Goal: Find specific page/section: Find specific page/section

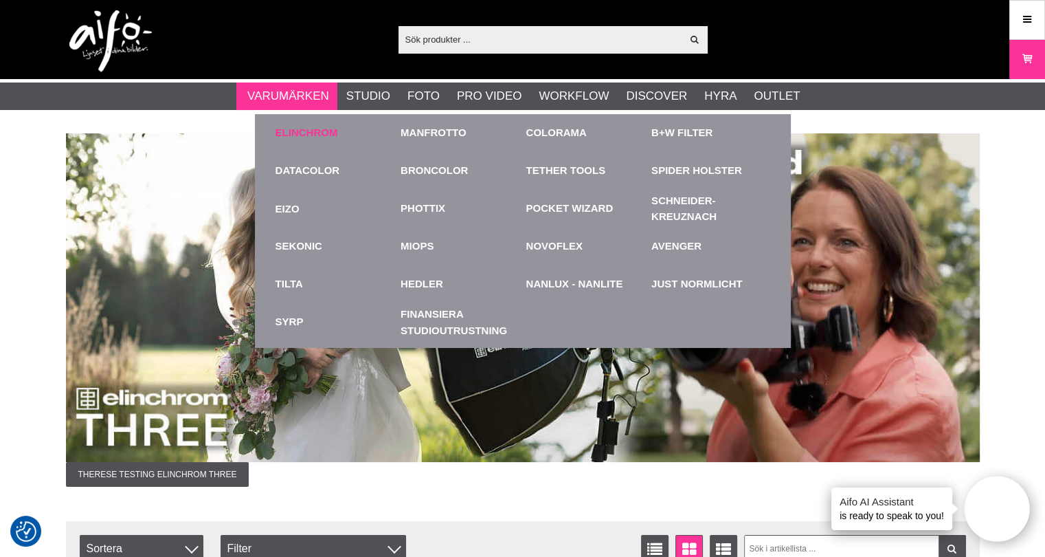
click at [289, 131] on link "Elinchrom" at bounding box center [307, 133] width 63 height 16
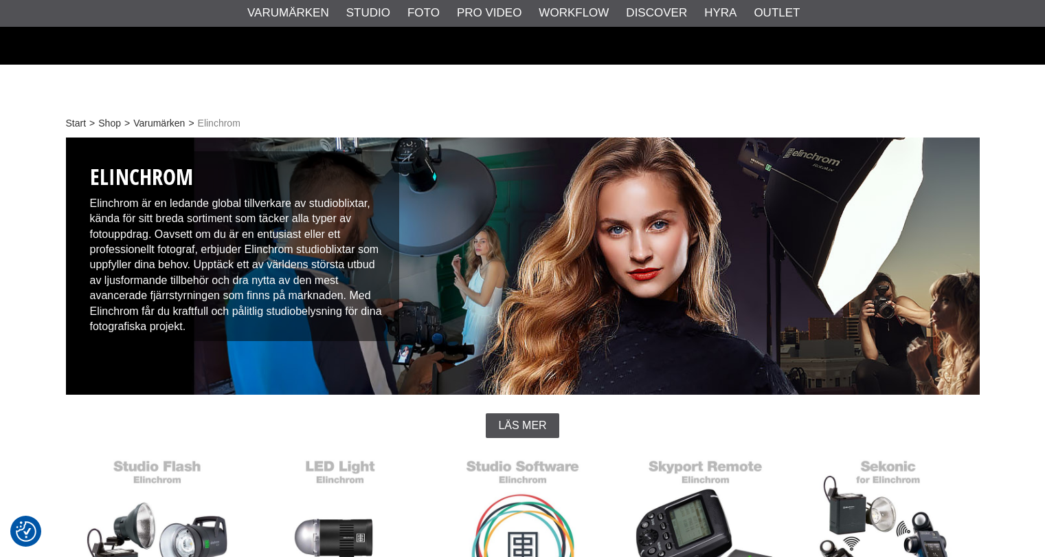
scroll to position [412, 0]
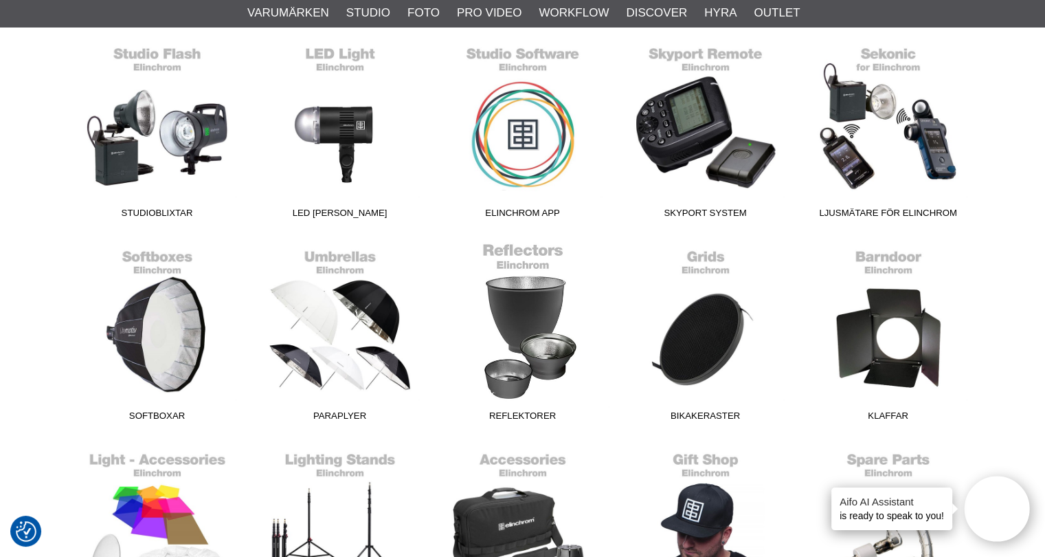
click at [533, 285] on link "Reflektorer" at bounding box center [523, 335] width 183 height 186
